Goal: Task Accomplishment & Management: Manage account settings

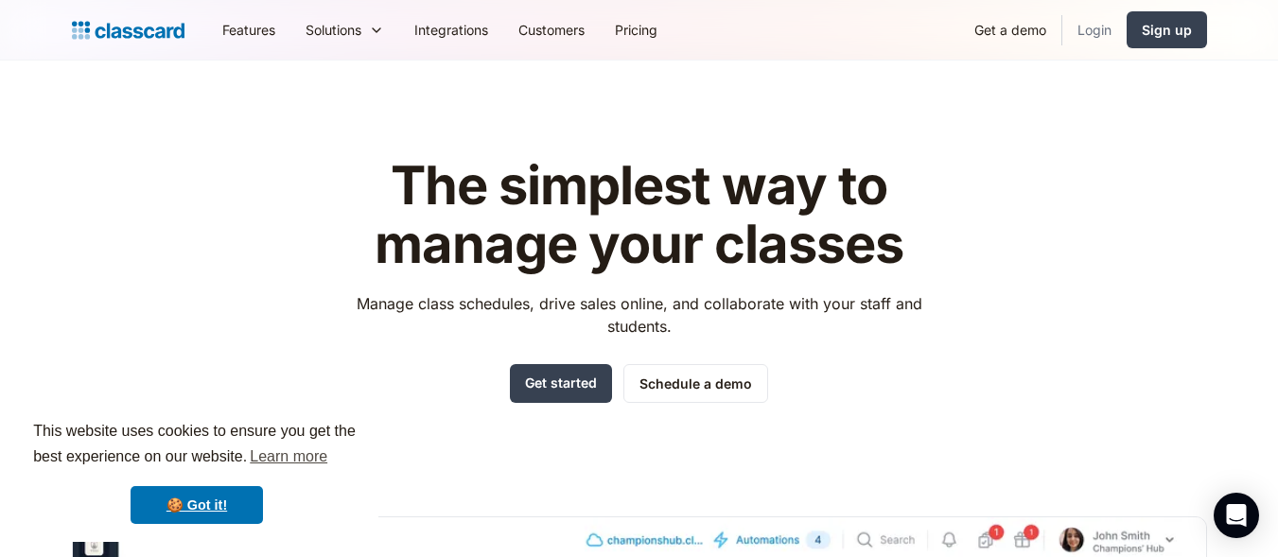
click at [1101, 39] on link "Login" at bounding box center [1094, 30] width 64 height 43
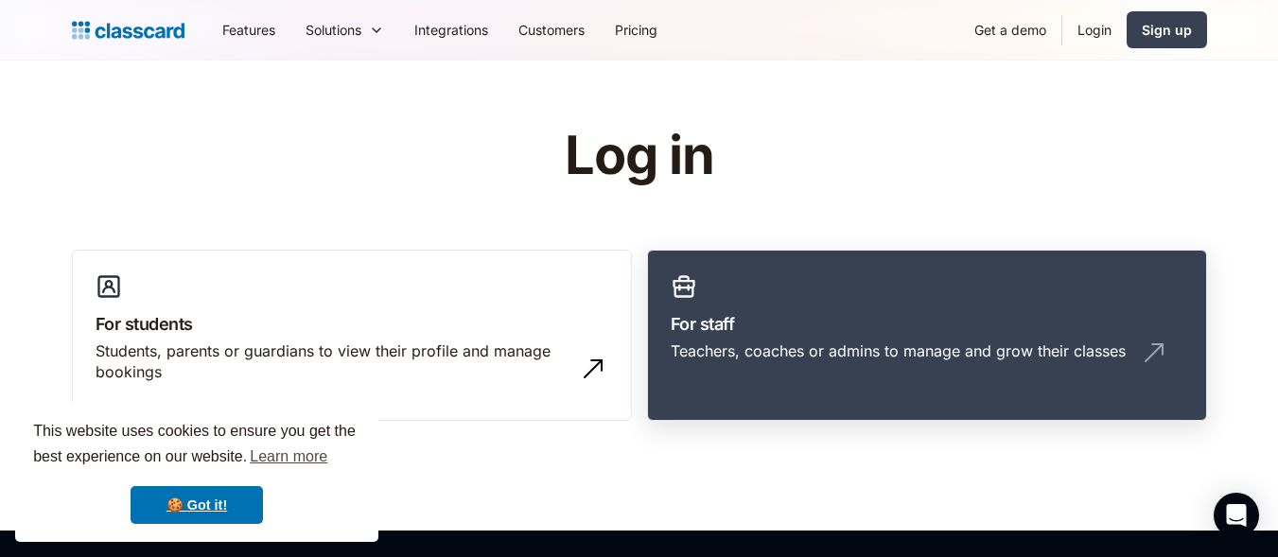
click at [849, 297] on link "For staff Teachers, coaches or admins to manage and grow their classes" at bounding box center [927, 336] width 560 height 172
